Goal: Information Seeking & Learning: Check status

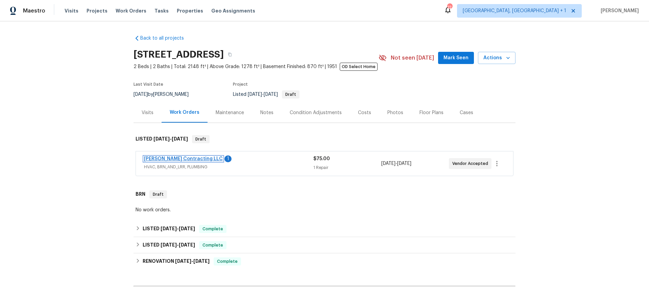
click at [176, 157] on link "Loftin Contracting LLC" at bounding box center [183, 158] width 79 height 5
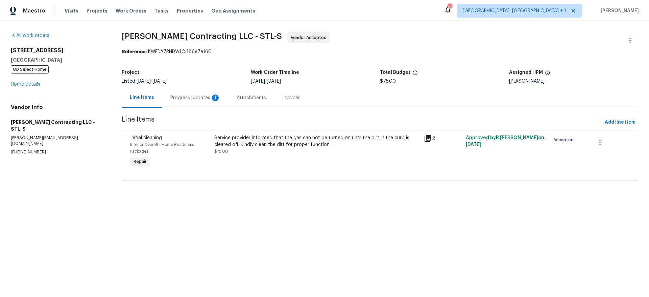
click at [180, 96] on div "Progress Updates 1" at bounding box center [195, 97] width 50 height 7
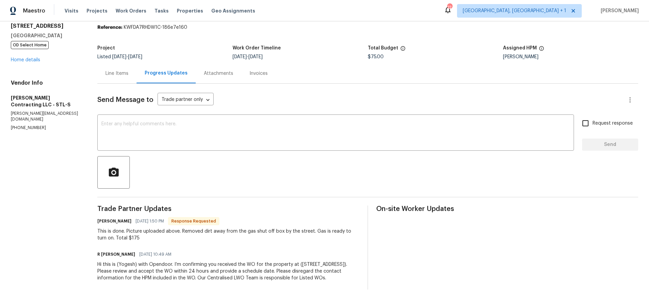
scroll to position [33, 0]
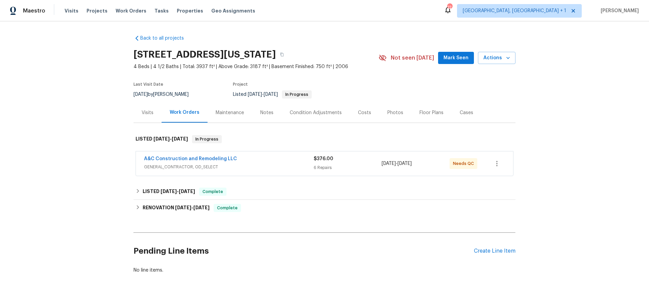
click at [240, 154] on div "A&C Construction and Remodeling LLC GENERAL_CONTRACTOR, OD_SELECT $376.00 6 Rep…" at bounding box center [324, 163] width 377 height 24
click at [218, 163] on span "GENERAL_CONTRACTOR, OD_SELECT" at bounding box center [229, 166] width 170 height 7
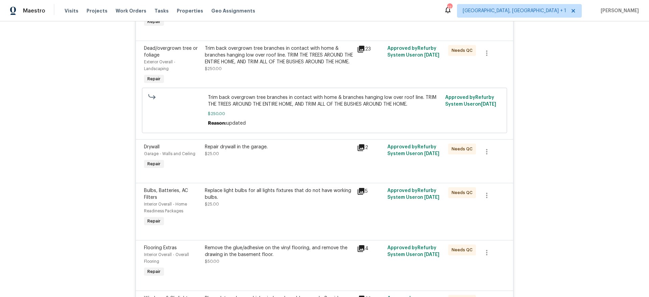
scroll to position [336, 0]
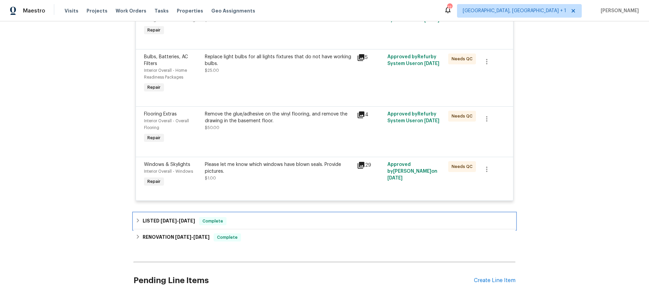
click at [181, 216] on div "LISTED [DATE] - [DATE] Complete" at bounding box center [325, 221] width 382 height 16
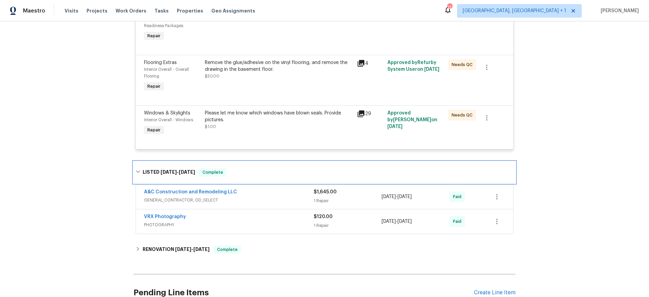
scroll to position [434, 0]
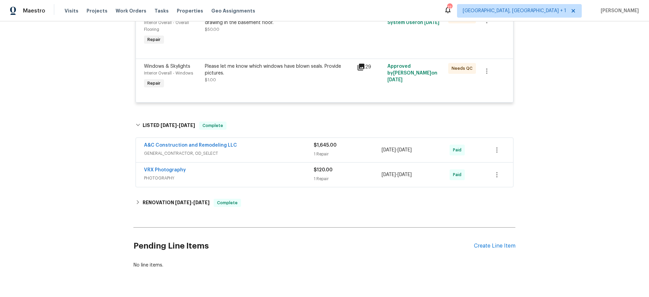
click at [254, 148] on div "A&C Construction and Remodeling LLC" at bounding box center [229, 146] width 170 height 8
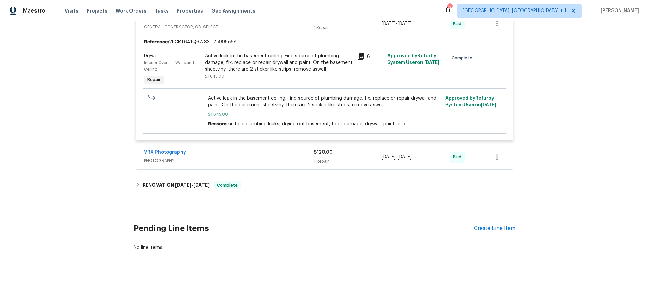
scroll to position [571, 0]
click at [199, 182] on span "[DATE]" at bounding box center [201, 184] width 16 height 5
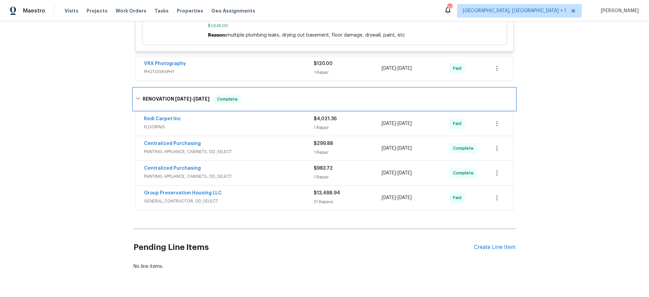
scroll to position [670, 0]
